Goal: Information Seeking & Learning: Learn about a topic

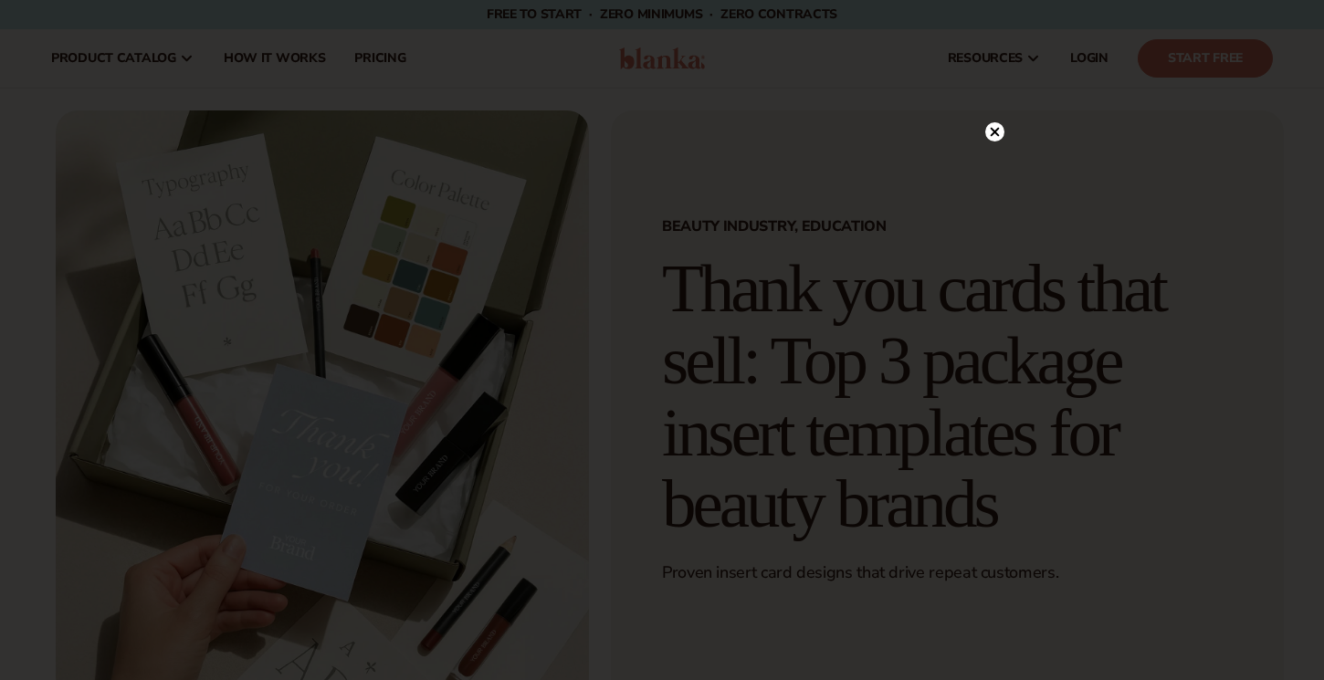
click at [990, 135] on icon at bounding box center [994, 132] width 9 height 9
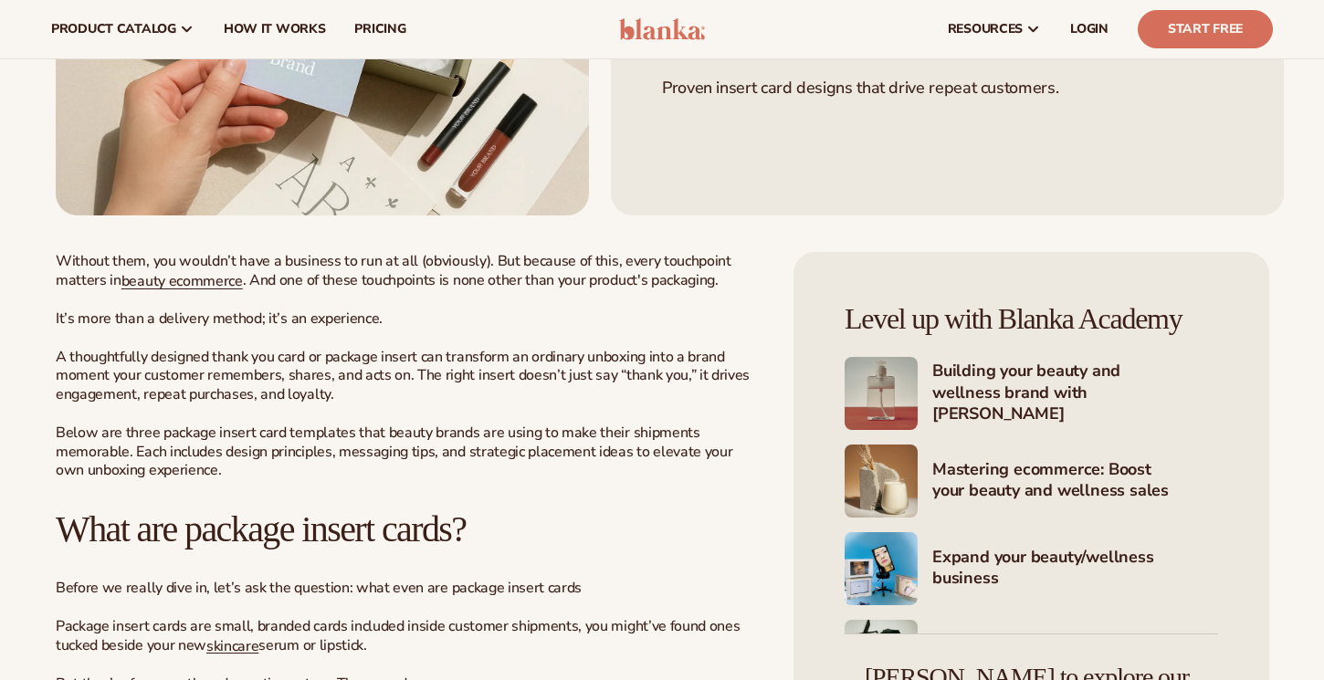
scroll to position [486, 0]
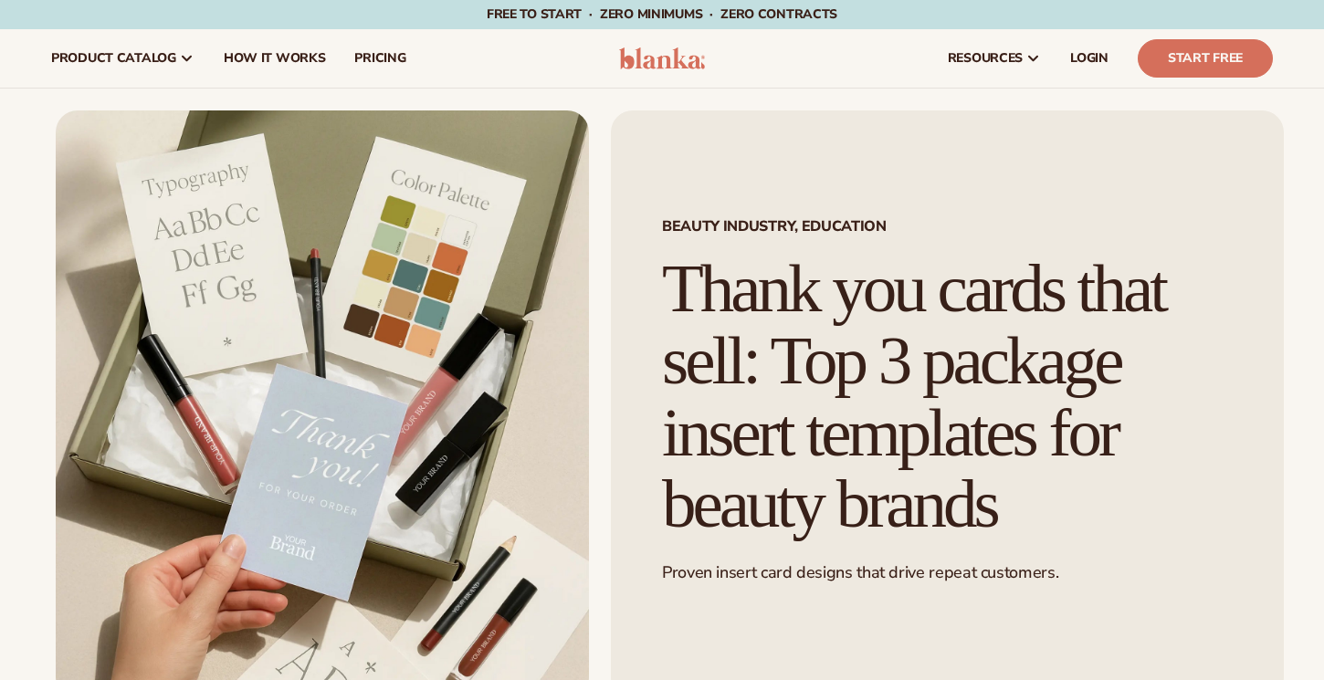
scroll to position [486, 0]
